Goal: Navigation & Orientation: Understand site structure

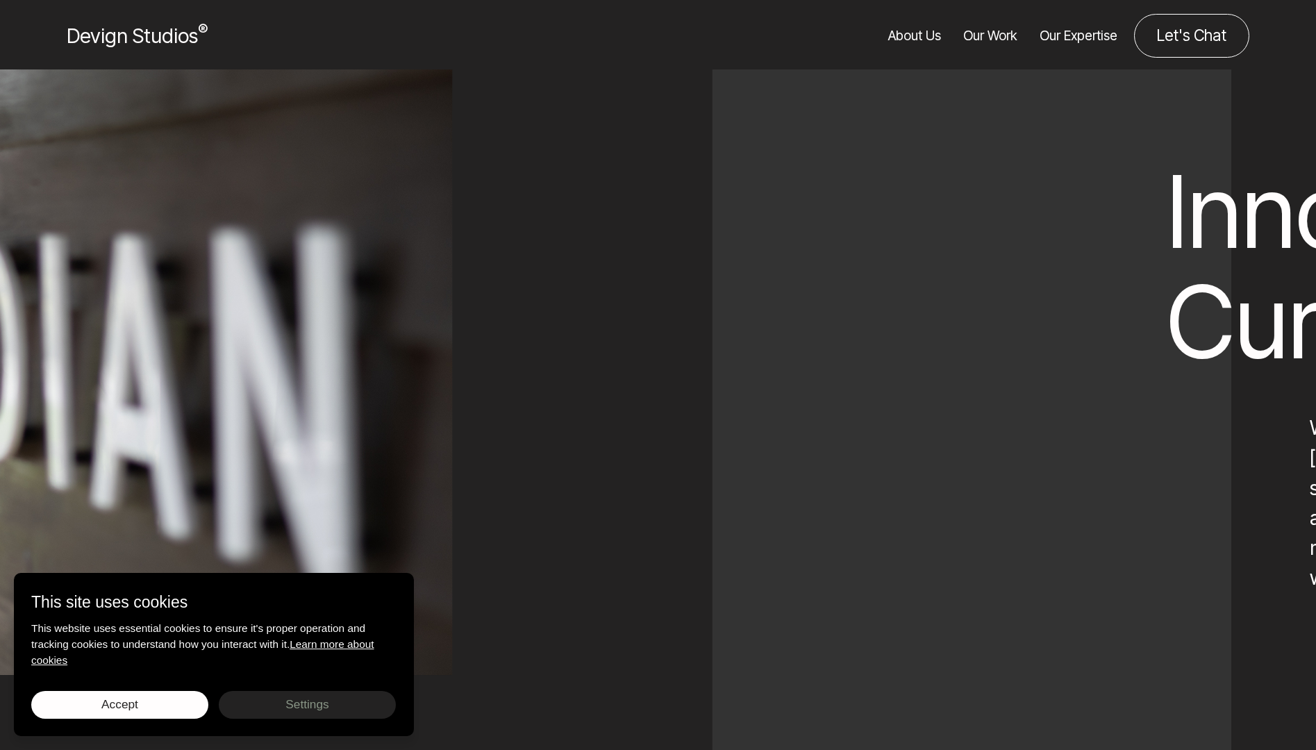
scroll to position [7523, 0]
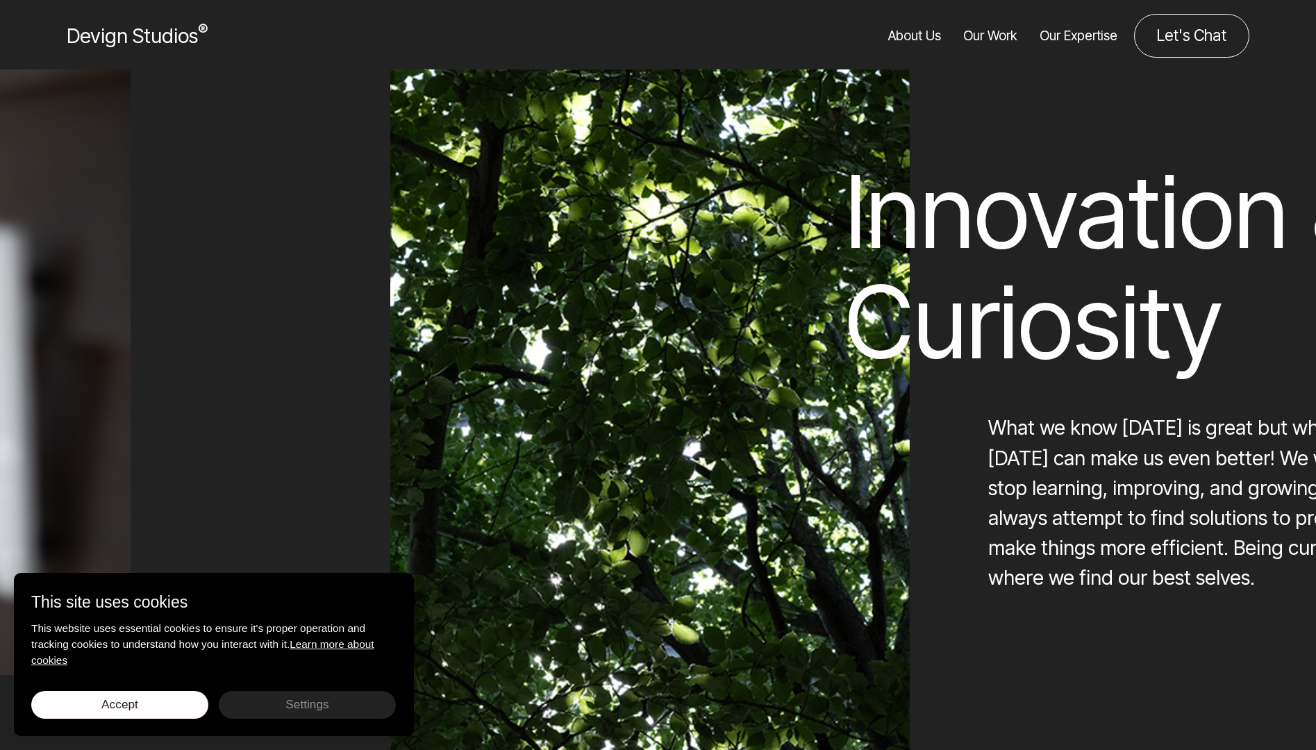
click at [927, 44] on link "About Us" at bounding box center [915, 36] width 53 height 44
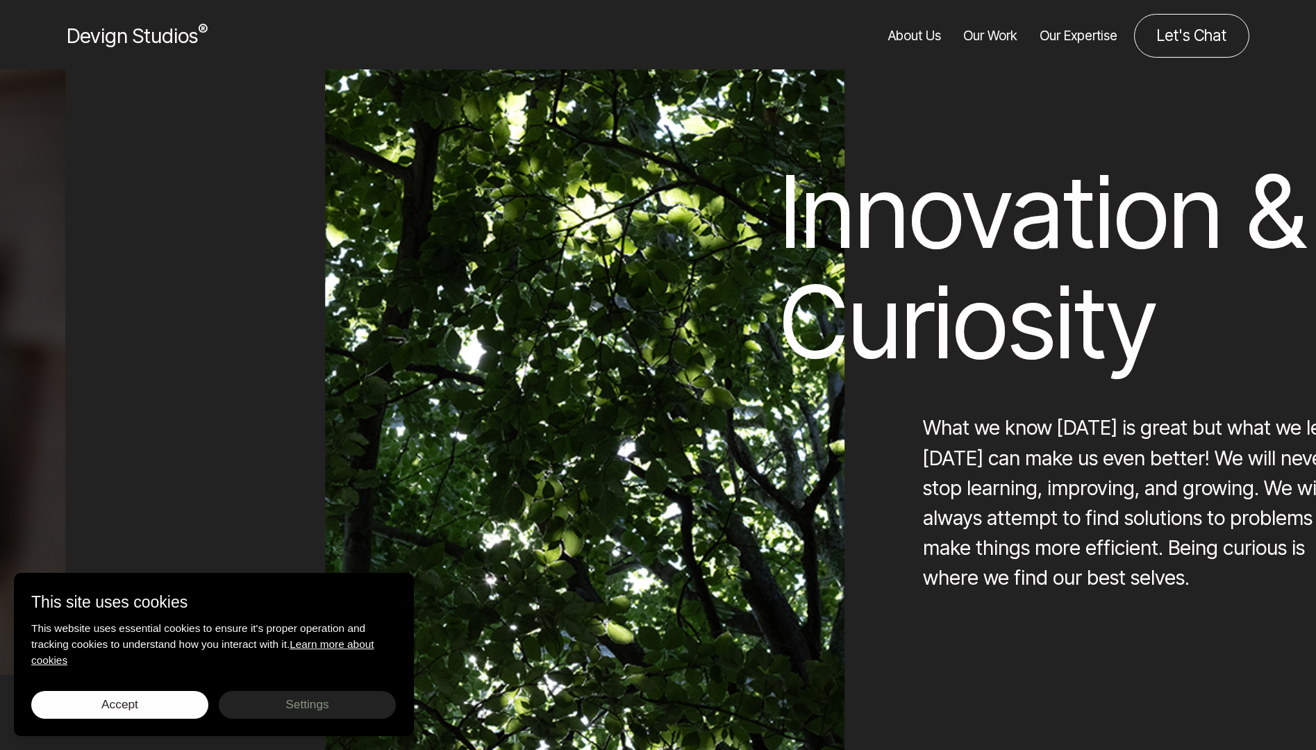
click at [989, 35] on link "Our Work" at bounding box center [991, 36] width 54 height 44
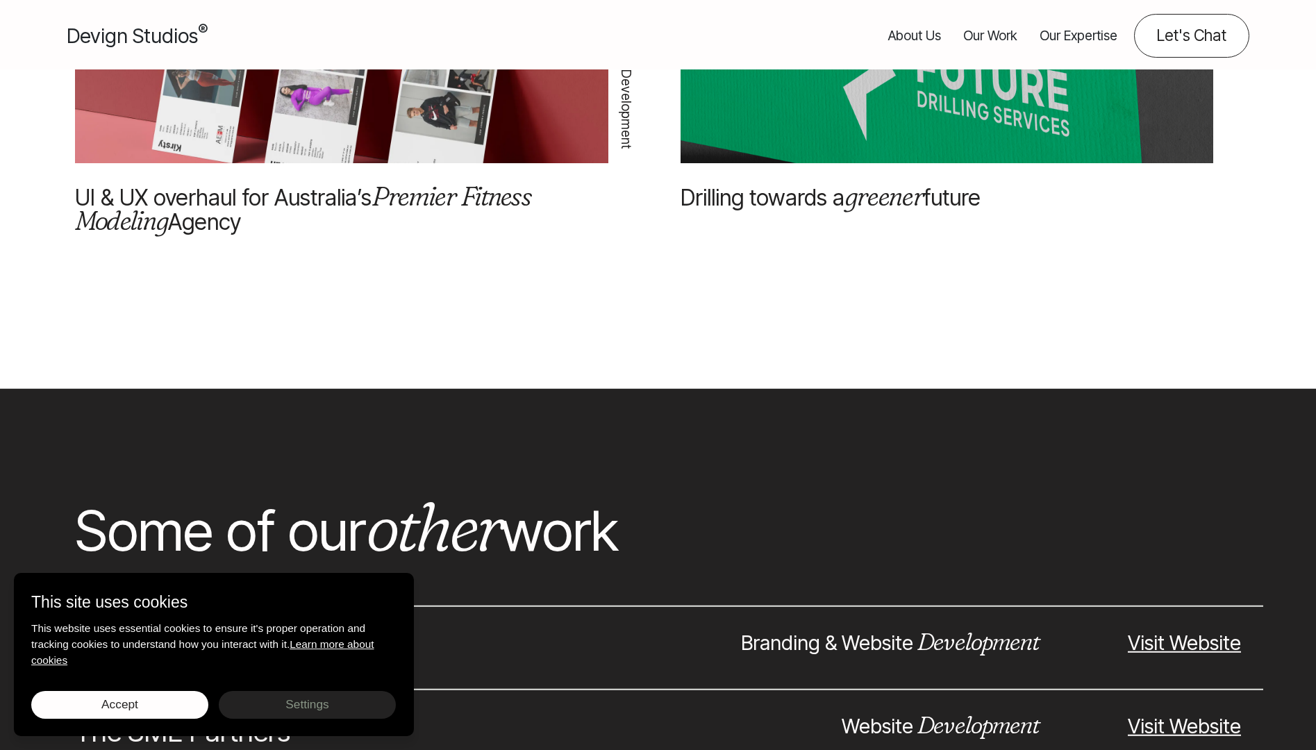
scroll to position [2210, 0]
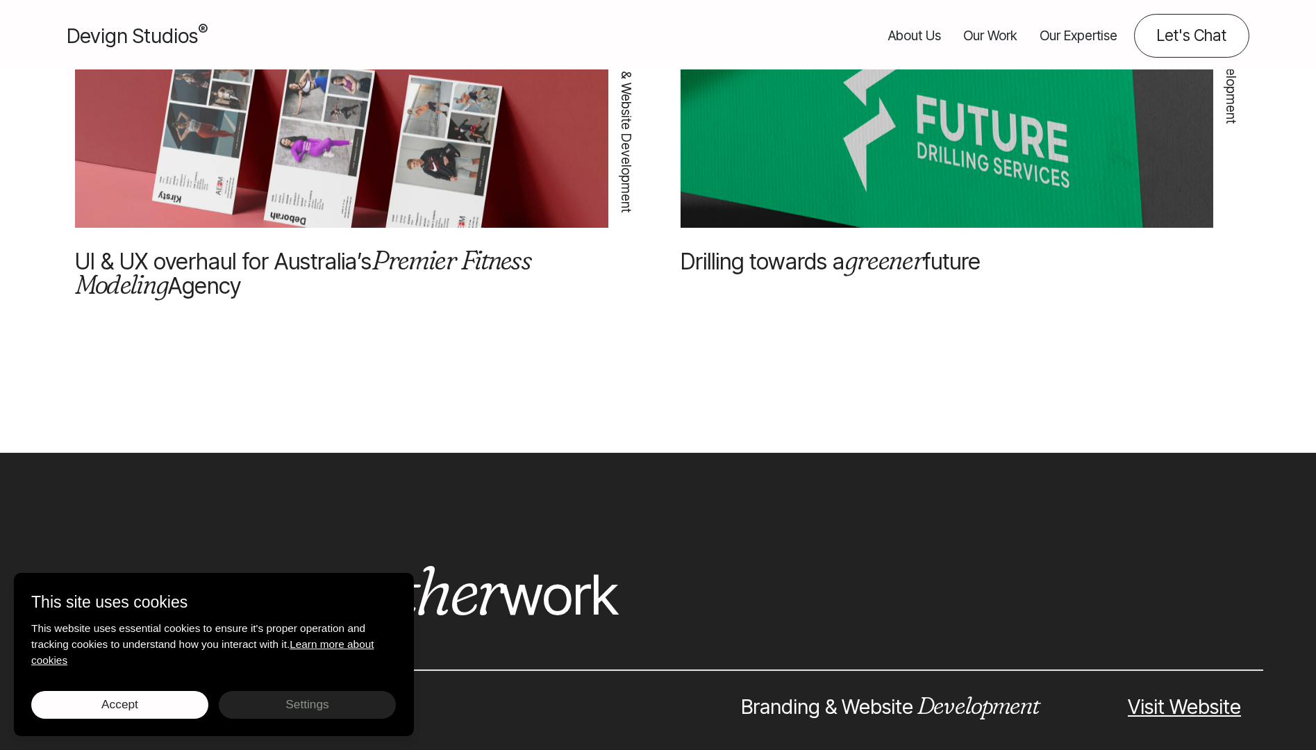
click at [476, 192] on img at bounding box center [342, 137] width 534 height 420
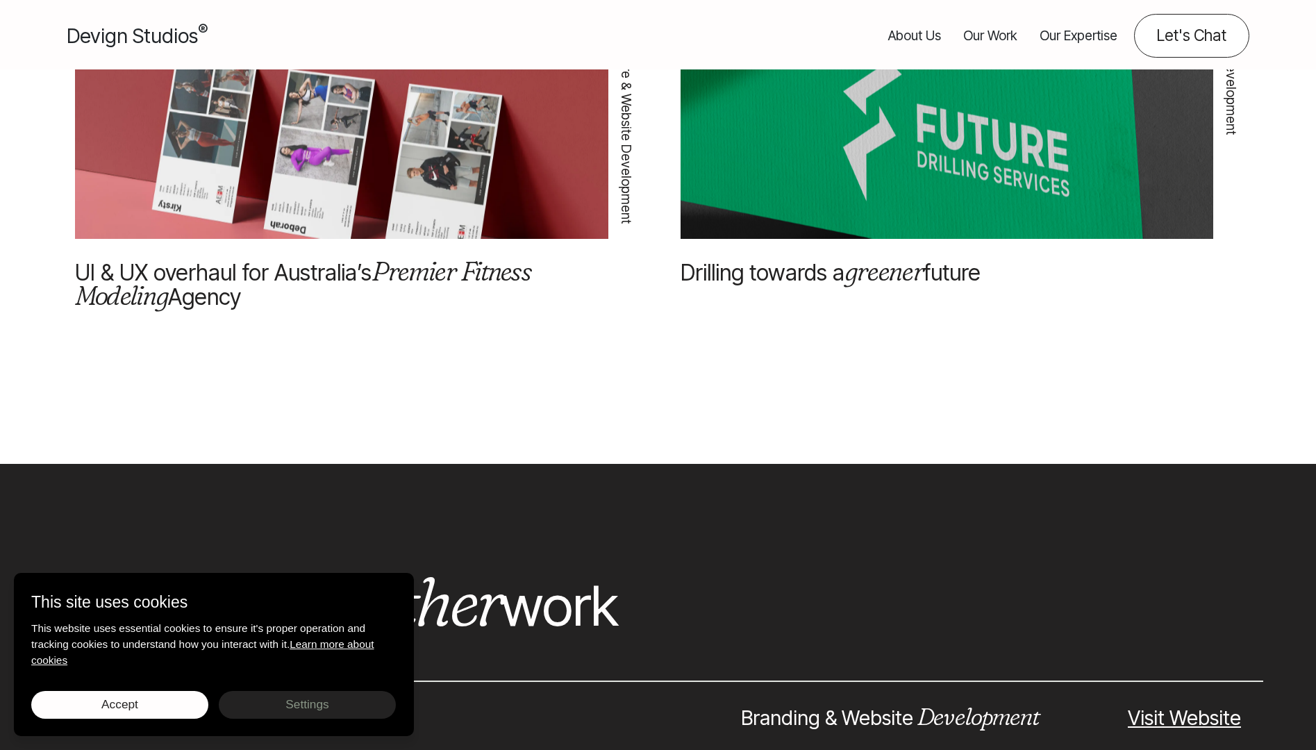
click at [432, 266] on em "Premier Fitness Modeling" at bounding box center [303, 283] width 456 height 58
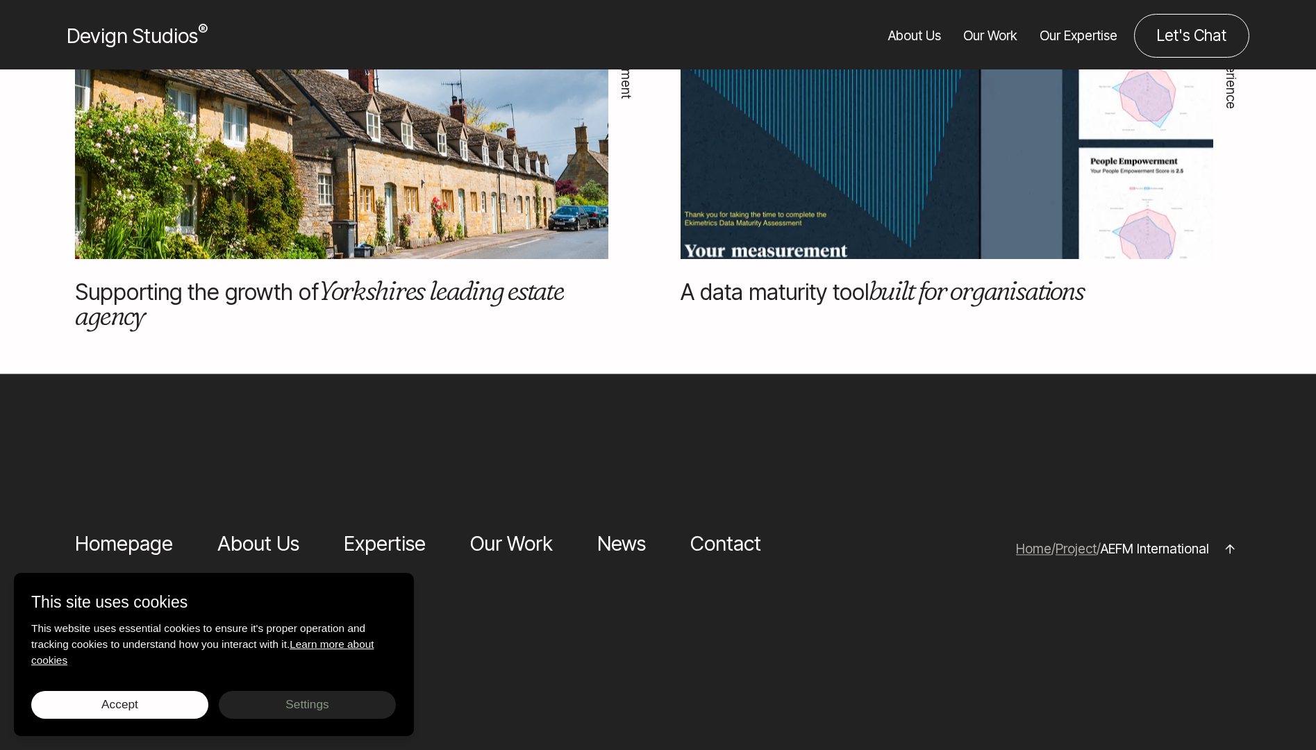
scroll to position [4027, 0]
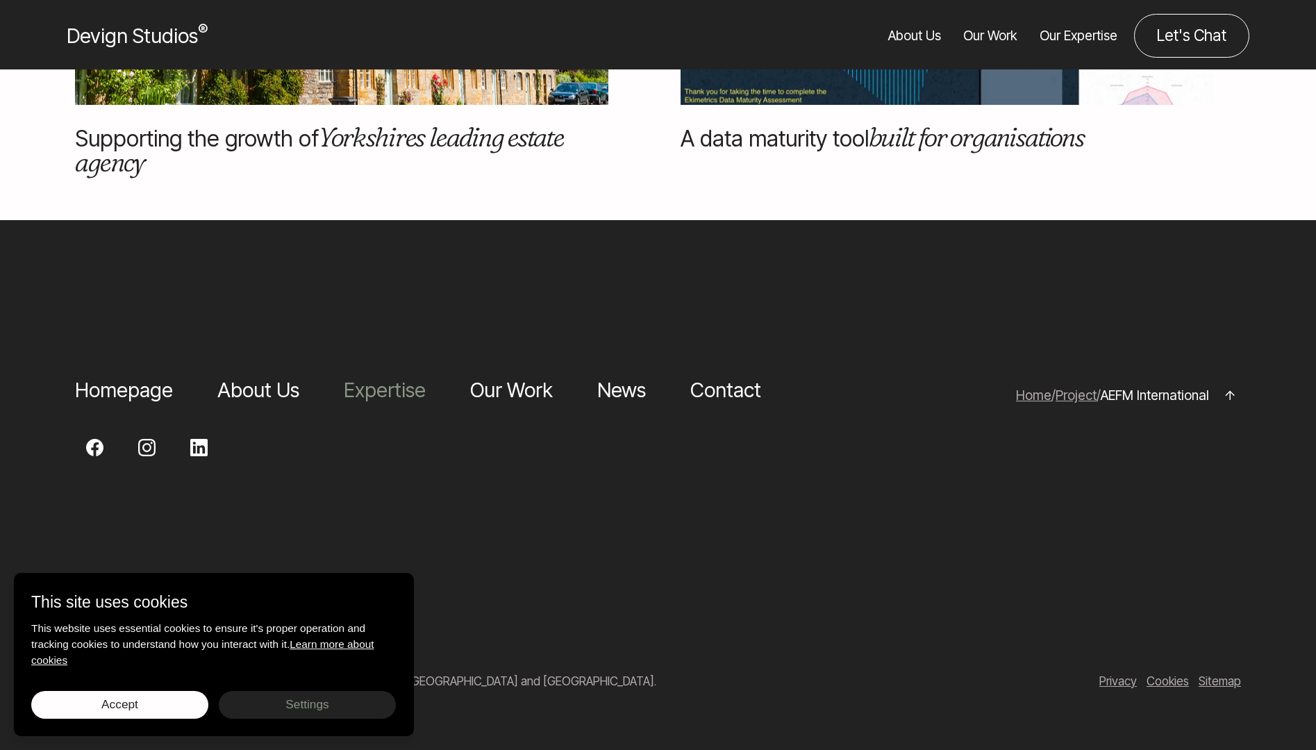
click at [386, 402] on li "Expertise" at bounding box center [385, 390] width 82 height 30
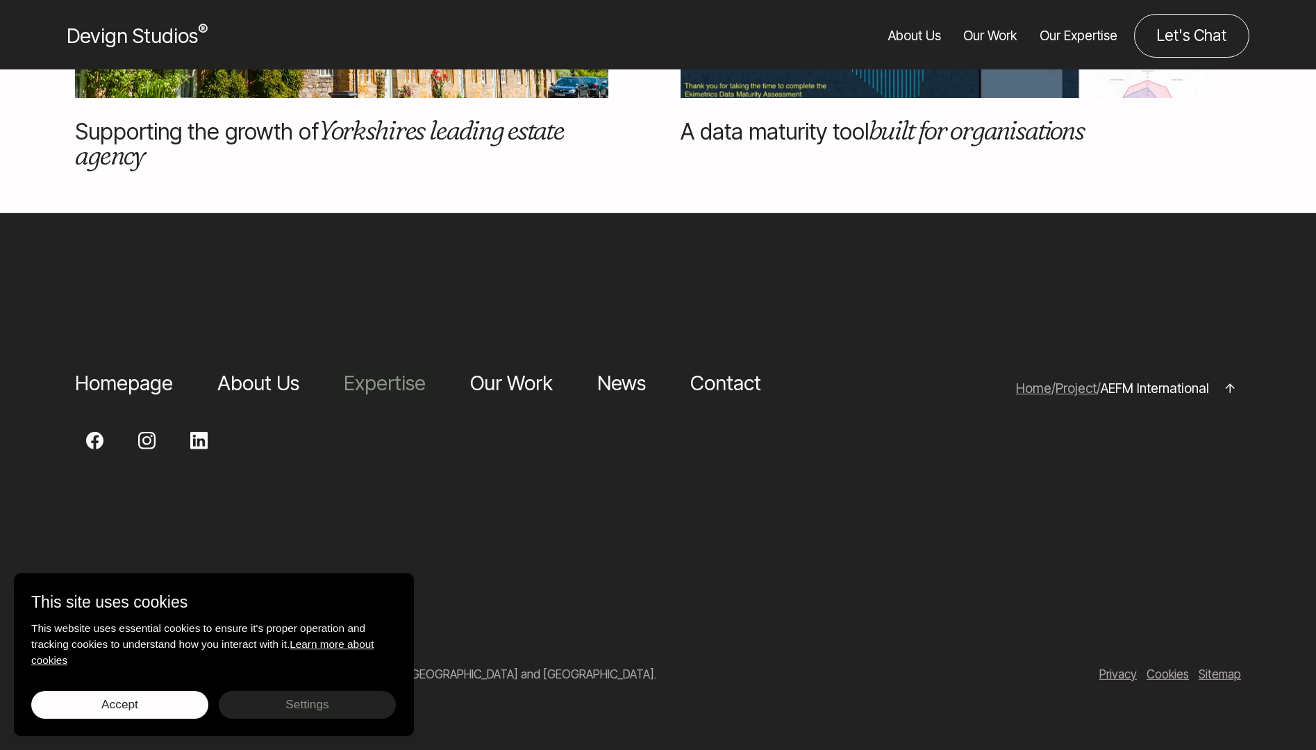
click at [386, 391] on link "Expertise" at bounding box center [385, 383] width 82 height 24
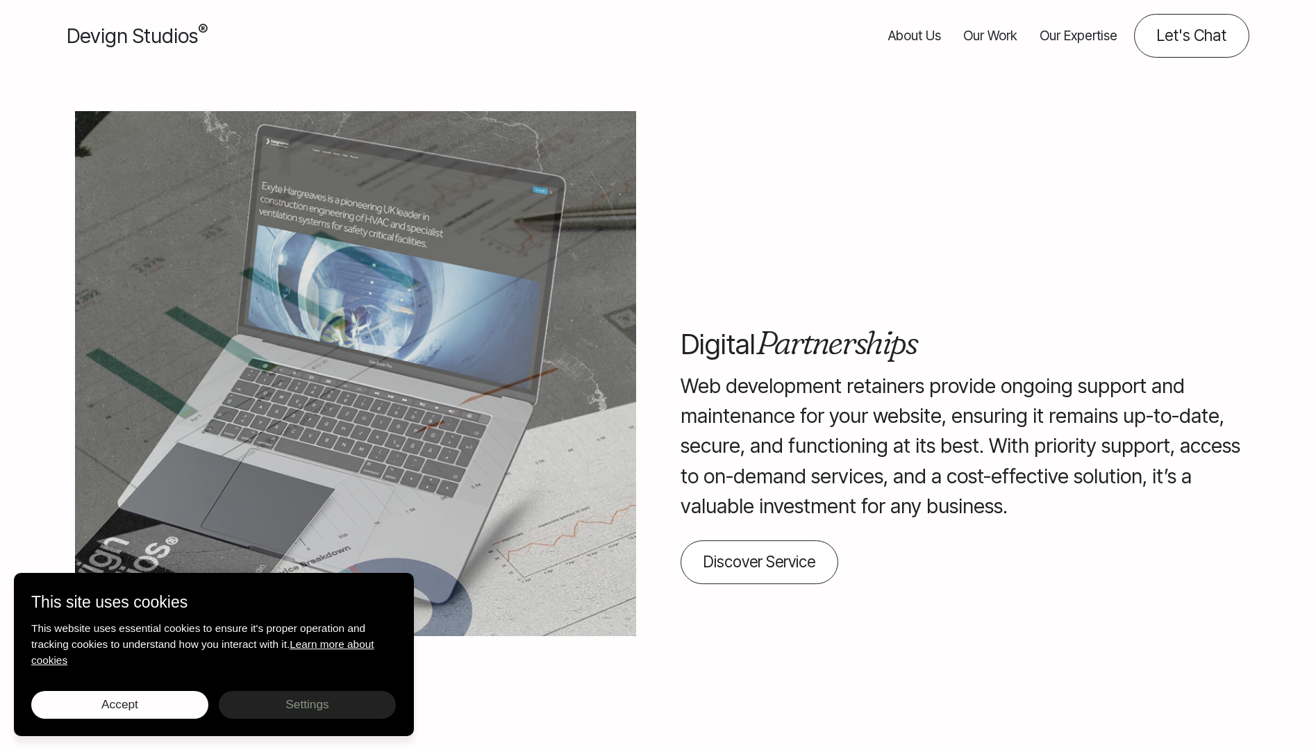
scroll to position [2389, 0]
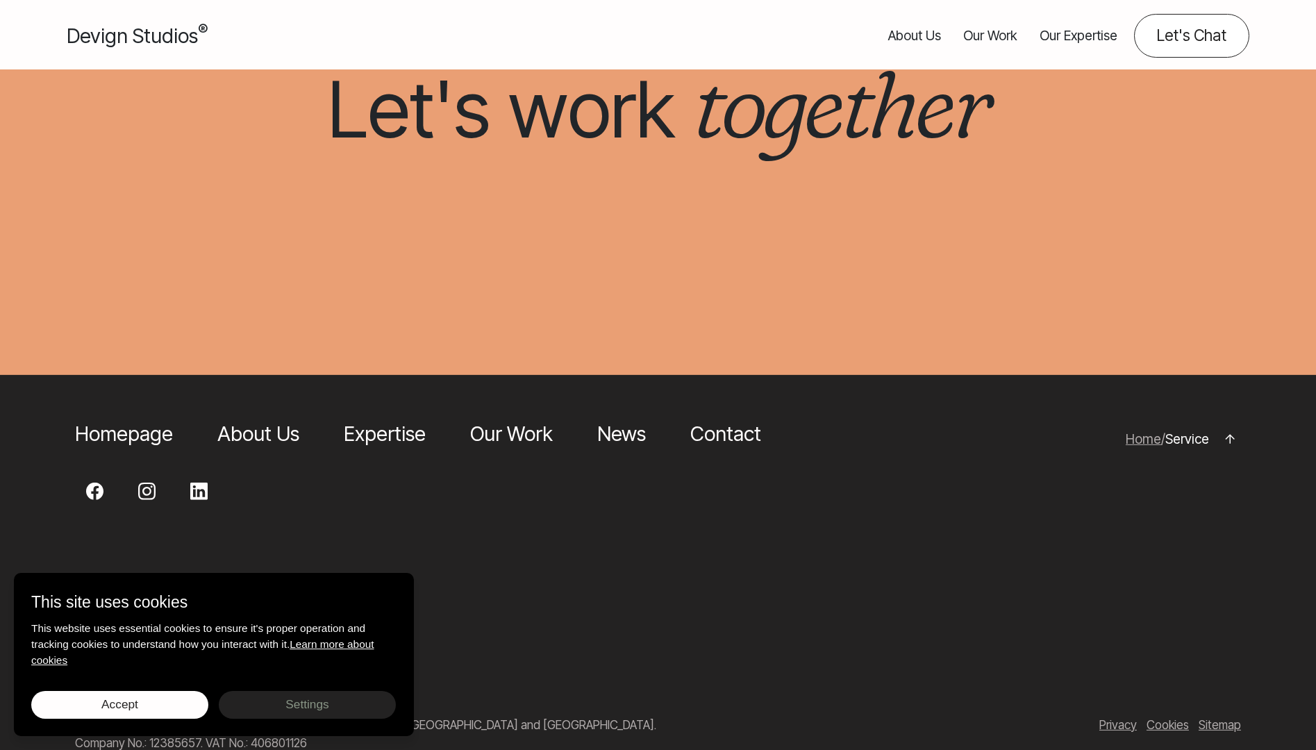
click at [907, 37] on link "About Us" at bounding box center [915, 36] width 53 height 44
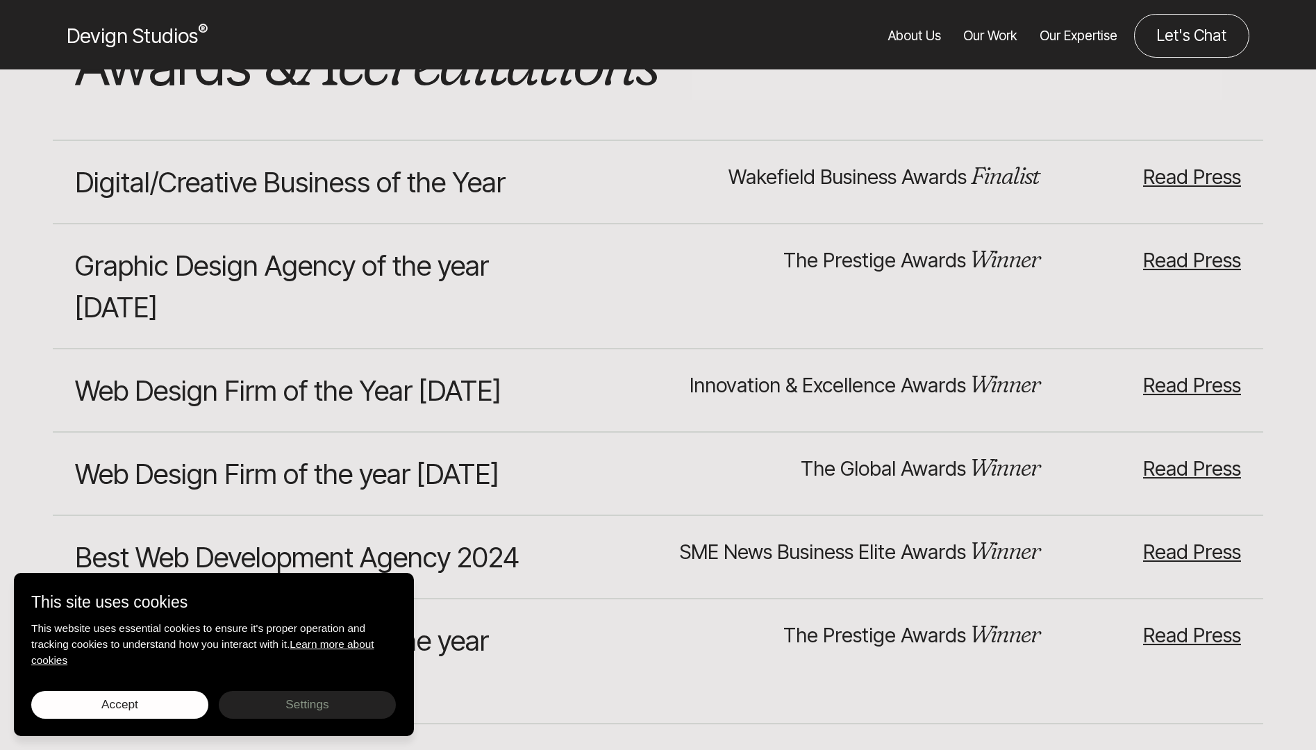
scroll to position [10946, 0]
